Goal: Navigation & Orientation: Find specific page/section

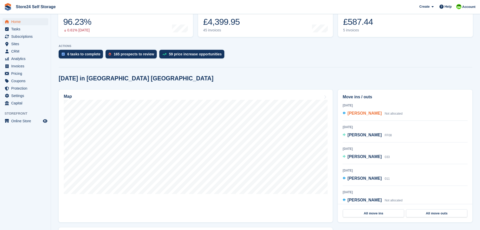
click at [364, 114] on span "[PERSON_NAME]" at bounding box center [365, 113] width 34 height 4
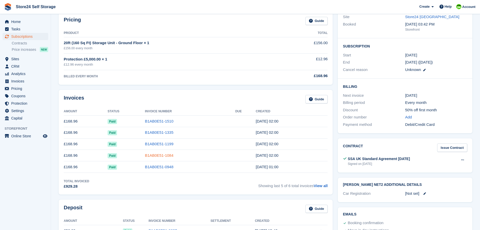
scroll to position [76, 0]
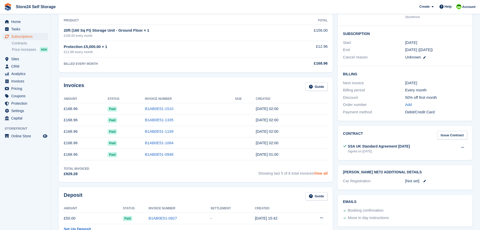
click at [322, 173] on link "View all" at bounding box center [321, 173] width 14 height 4
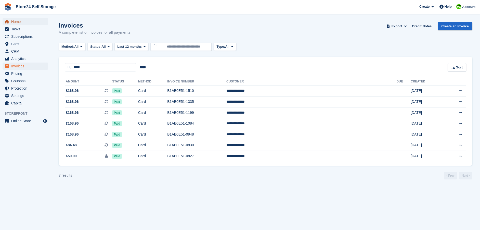
click at [19, 22] on span "Home" at bounding box center [26, 21] width 31 height 7
